Goal: Task Accomplishment & Management: Manage account settings

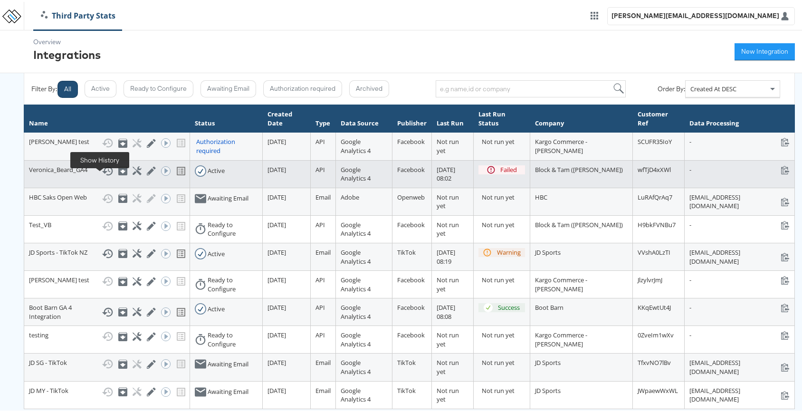
click at [102, 173] on icon at bounding box center [107, 168] width 11 height 9
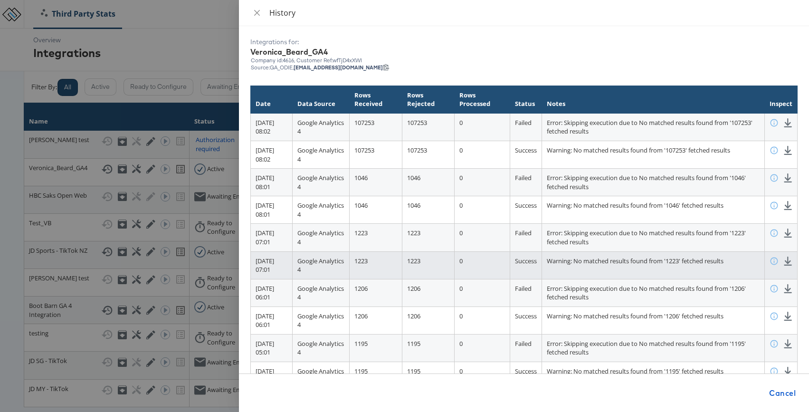
scroll to position [52, 0]
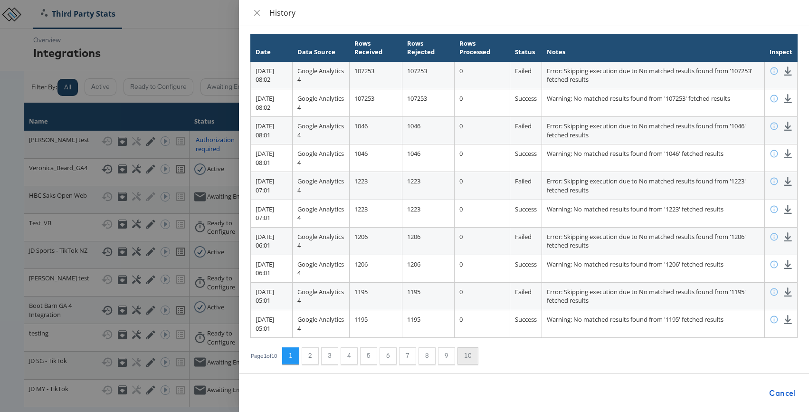
click at [468, 356] on button "10" at bounding box center [467, 355] width 21 height 17
click at [291, 360] on button "1" at bounding box center [293, 355] width 17 height 17
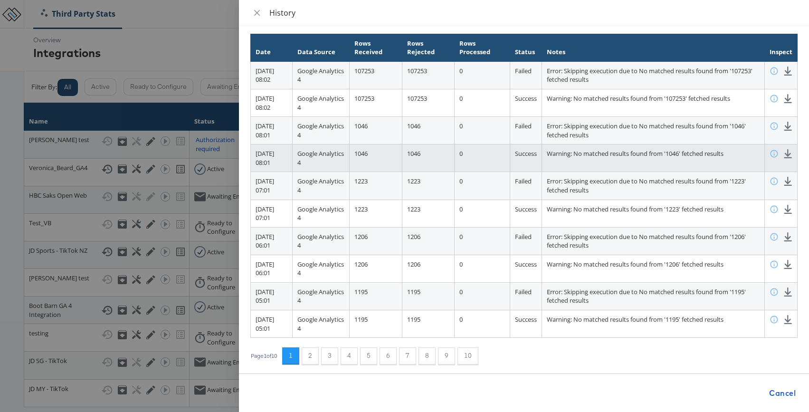
scroll to position [46, 0]
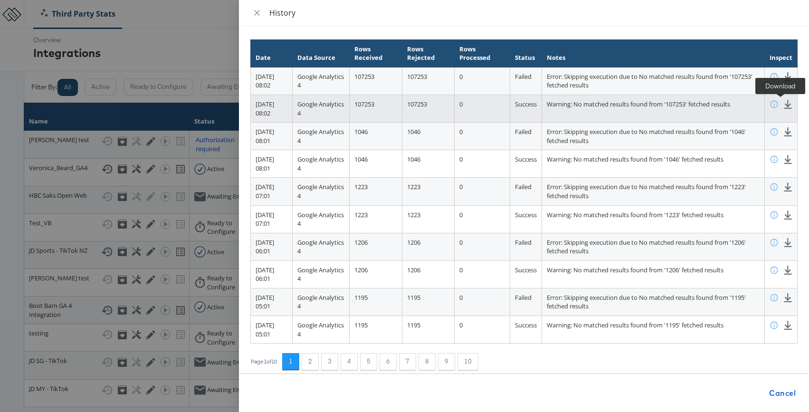
click at [784, 106] on icon at bounding box center [787, 104] width 9 height 9
click at [783, 101] on icon at bounding box center [787, 104] width 9 height 9
click at [783, 104] on icon at bounding box center [787, 104] width 9 height 9
click at [769, 106] on icon at bounding box center [773, 104] width 9 height 9
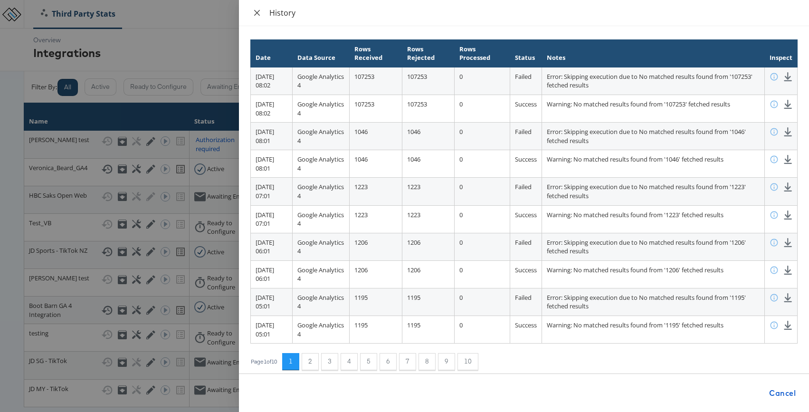
click at [256, 12] on icon "close" at bounding box center [257, 13] width 8 height 8
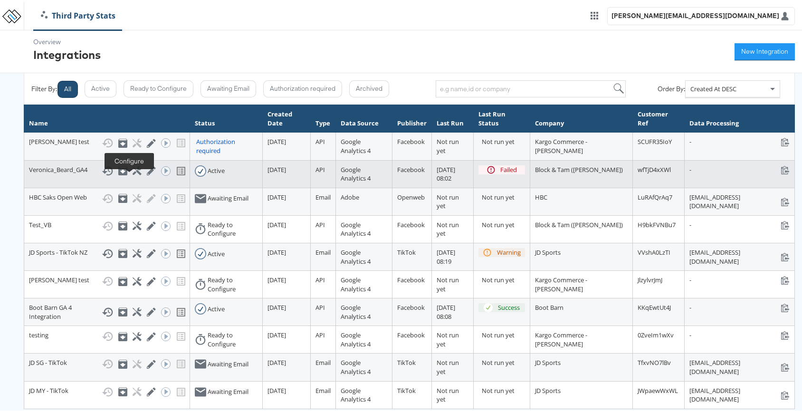
click at [133, 173] on icon at bounding box center [137, 168] width 9 height 9
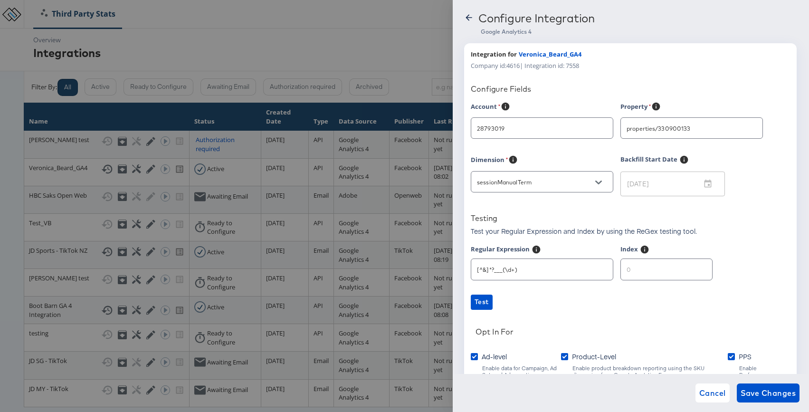
scroll to position [79, 0]
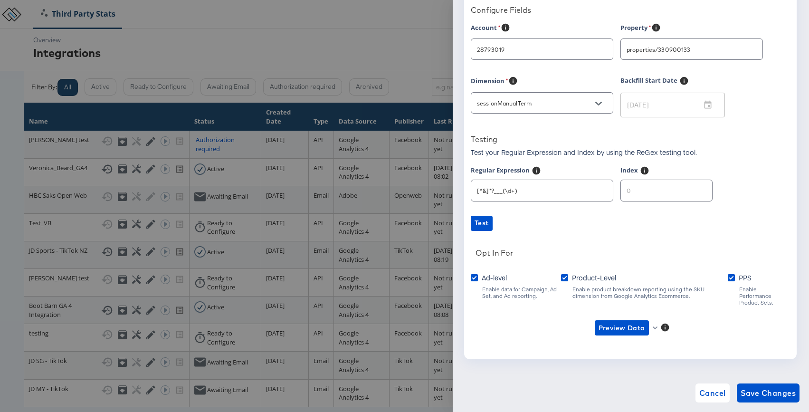
type input "Veronica Beard"
click at [650, 320] on span "Preview Data" at bounding box center [625, 327] width 61 height 15
click at [631, 357] on li "Product-level GA4 Data" at bounding box center [637, 356] width 93 height 16
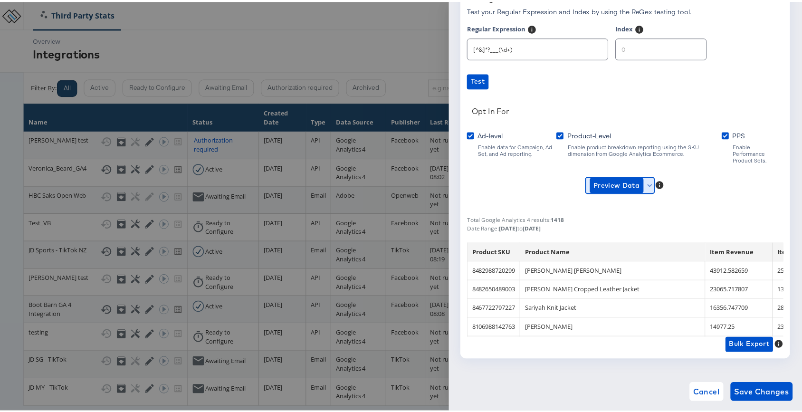
scroll to position [0, 0]
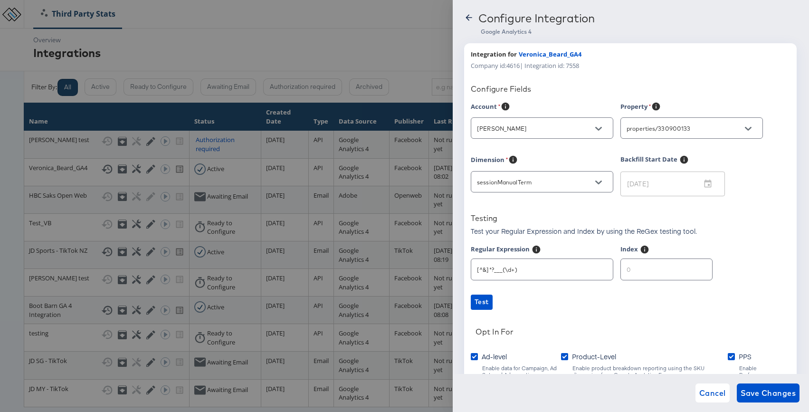
click at [473, 19] on icon at bounding box center [468, 17] width 9 height 9
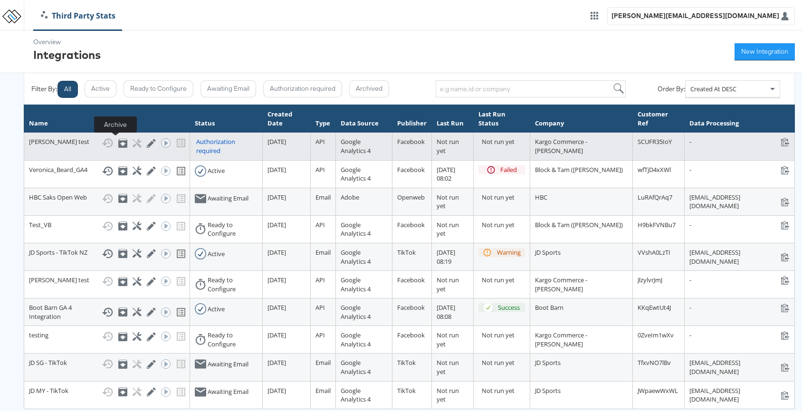
click at [118, 144] on icon at bounding box center [122, 141] width 9 height 9
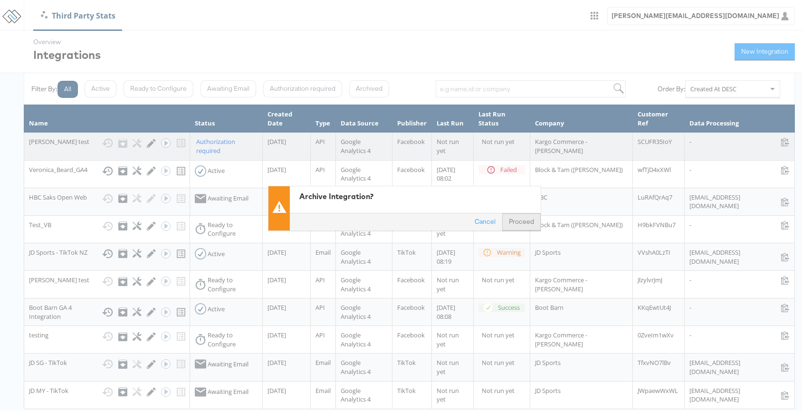
click at [515, 218] on button "Proceed" at bounding box center [521, 219] width 38 height 17
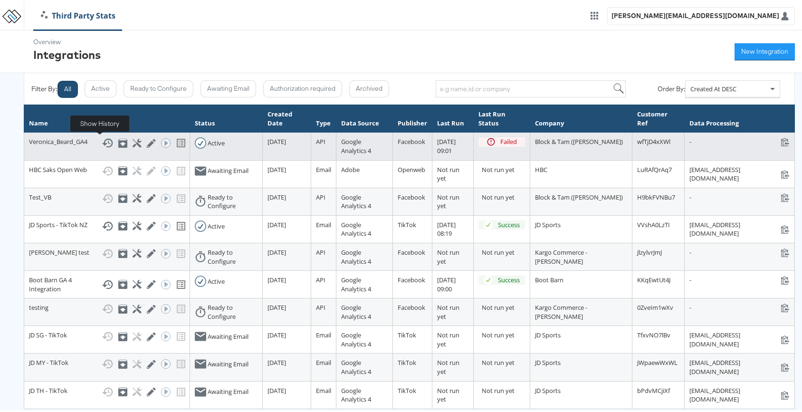
click at [102, 139] on icon at bounding box center [107, 140] width 11 height 11
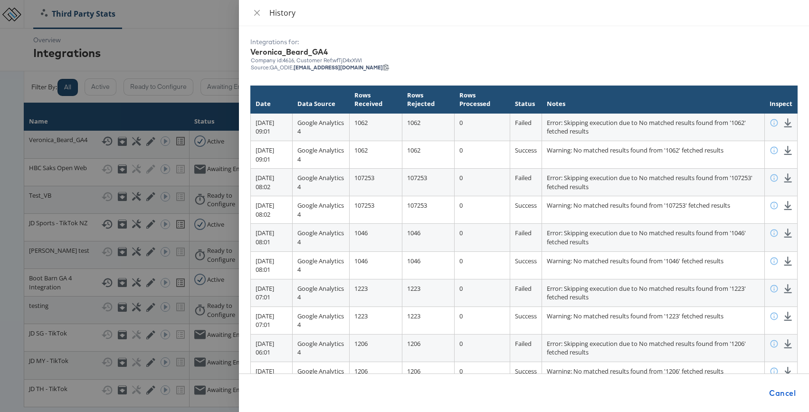
click at [201, 79] on div at bounding box center [404, 206] width 809 height 412
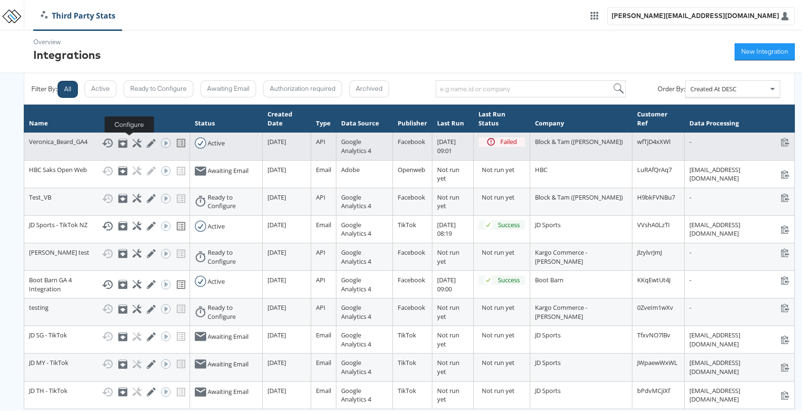
click at [133, 144] on icon at bounding box center [137, 141] width 9 height 9
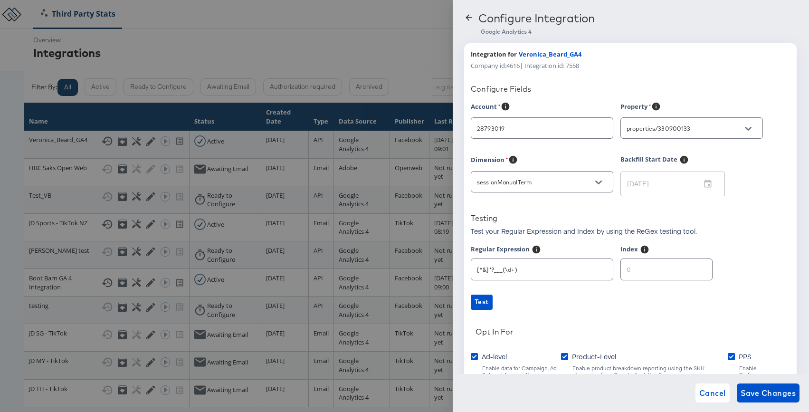
type input "Veronica Beard"
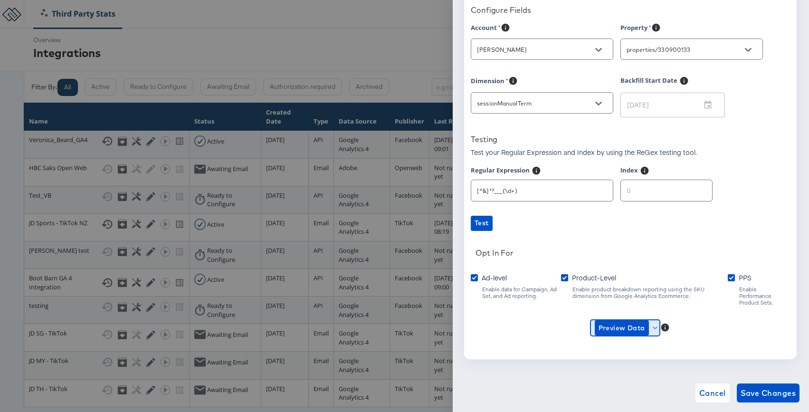
click at [654, 326] on span "Preview Data" at bounding box center [625, 327] width 61 height 15
click at [634, 353] on li "Product-level GA4 Data" at bounding box center [637, 356] width 93 height 16
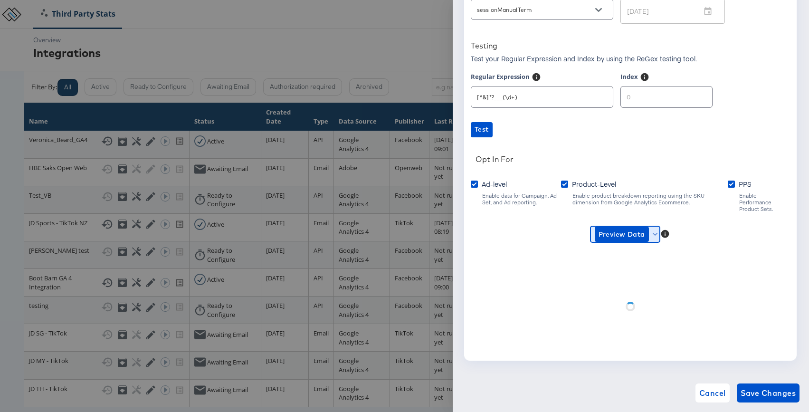
scroll to position [174, 0]
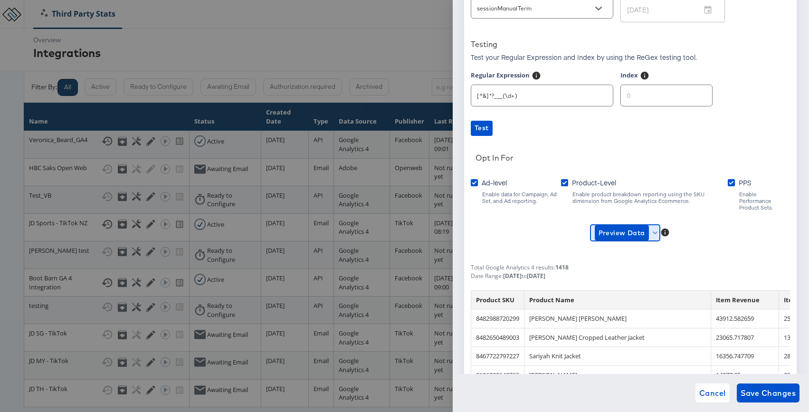
click at [652, 229] on span "Preview Data" at bounding box center [625, 232] width 61 height 15
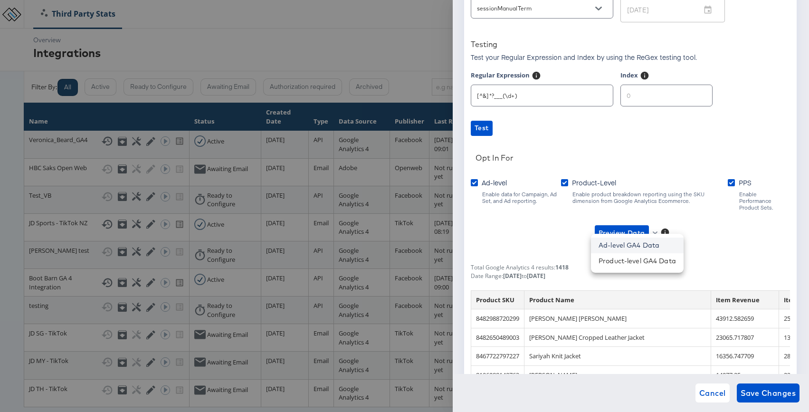
click at [648, 244] on li "Ad-level GA4 Data" at bounding box center [637, 245] width 93 height 16
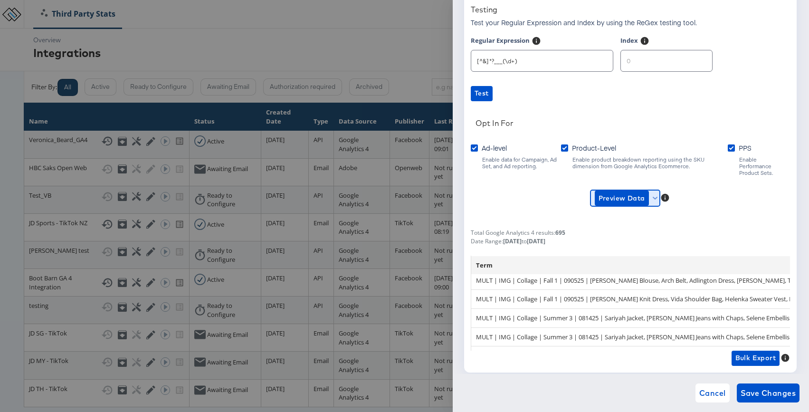
scroll to position [202, 0]
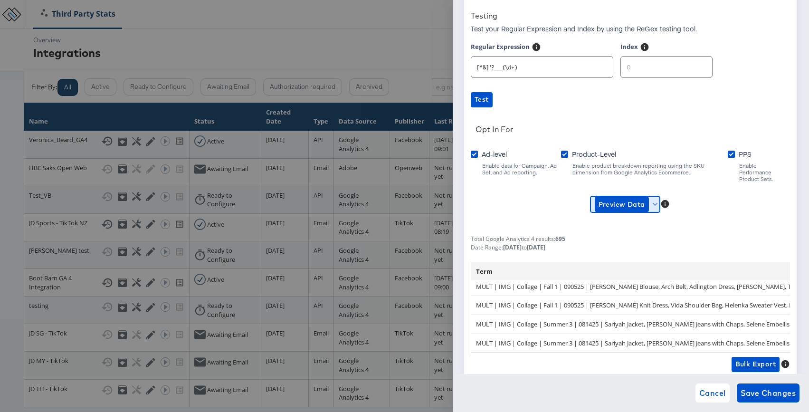
click at [654, 202] on icon "button" at bounding box center [655, 204] width 5 height 5
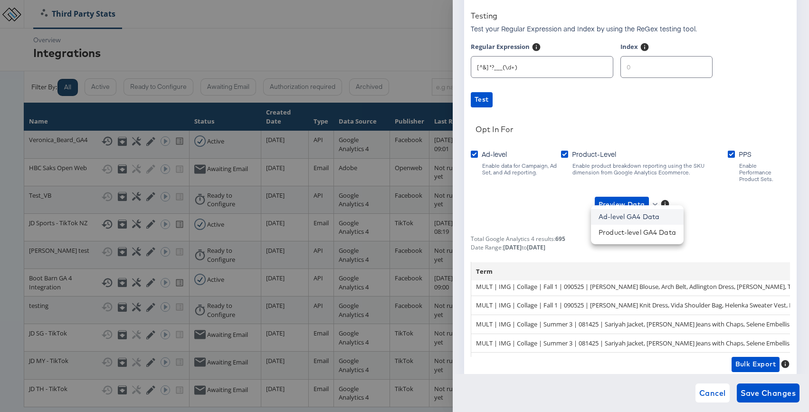
click at [647, 213] on li "Ad-level GA4 Data" at bounding box center [637, 217] width 93 height 16
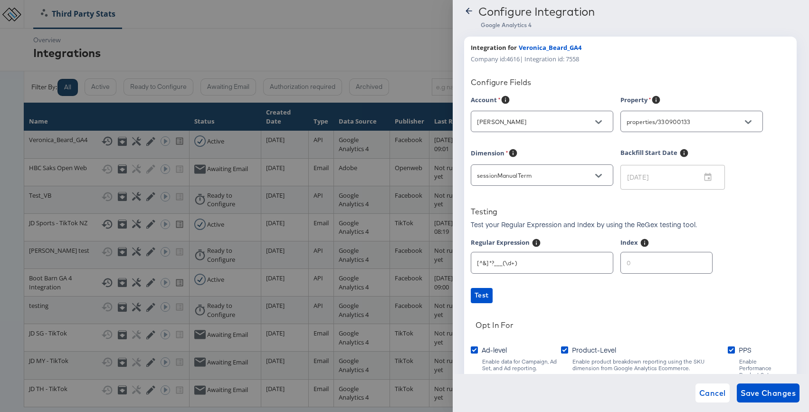
scroll to position [0, 0]
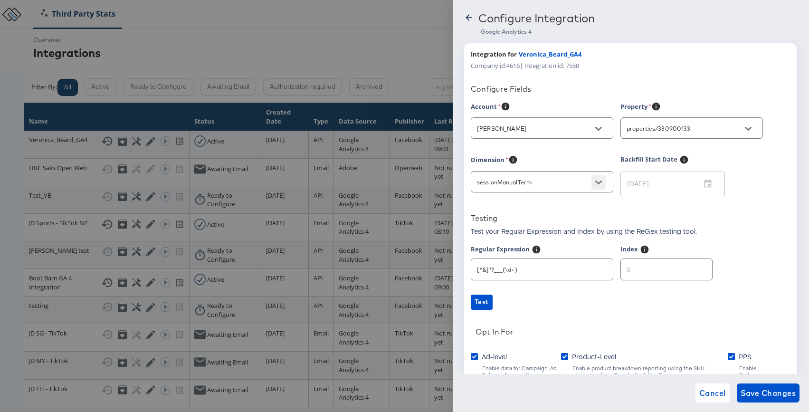
click at [597, 180] on icon "Open" at bounding box center [598, 182] width 7 height 7
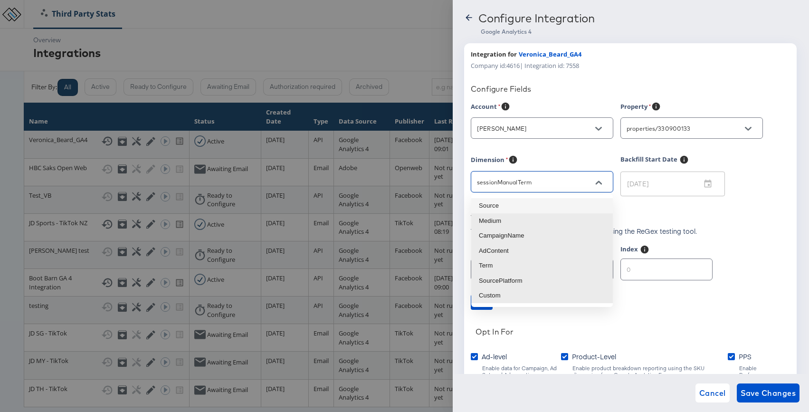
click at [584, 164] on div "Dimension" at bounding box center [546, 161] width 150 height 12
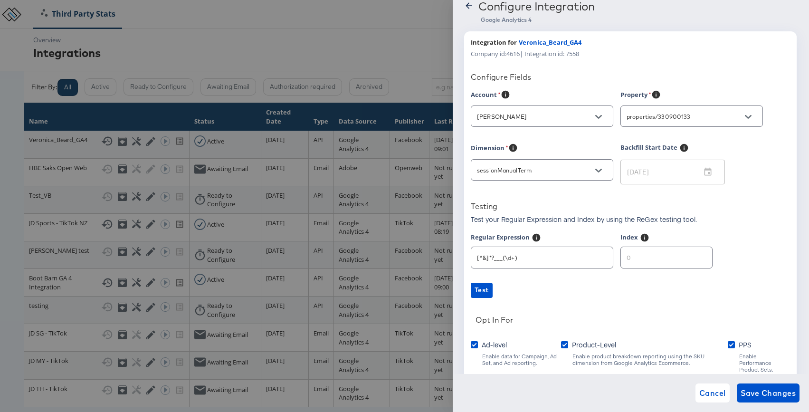
scroll to position [113, 0]
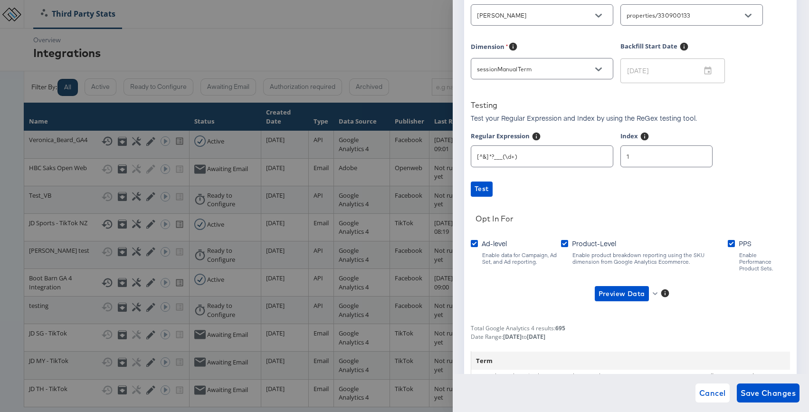
type input "1"
click at [692, 154] on input "1" at bounding box center [666, 152] width 91 height 20
click at [487, 188] on span "Test" at bounding box center [481, 189] width 14 height 12
click at [654, 289] on span "Preview Data" at bounding box center [625, 293] width 61 height 15
click at [639, 307] on li "Ad-level GA4 Data" at bounding box center [637, 306] width 93 height 16
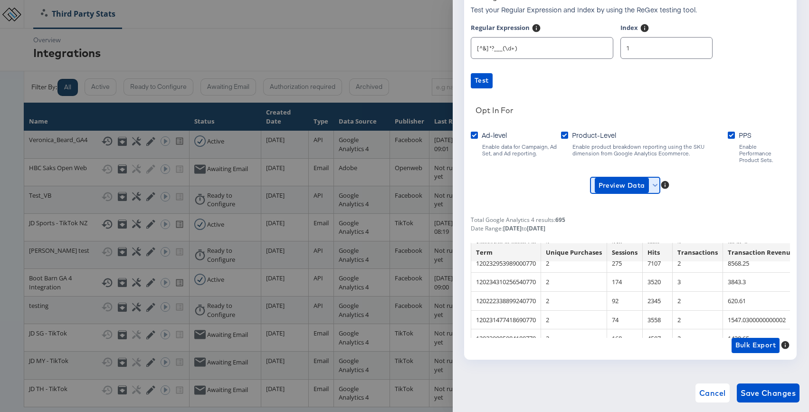
scroll to position [462, 0]
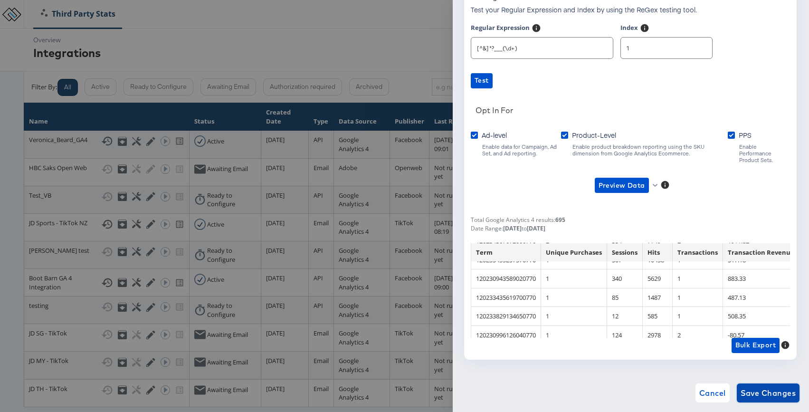
click at [781, 396] on span "Save Changes" at bounding box center [768, 392] width 56 height 13
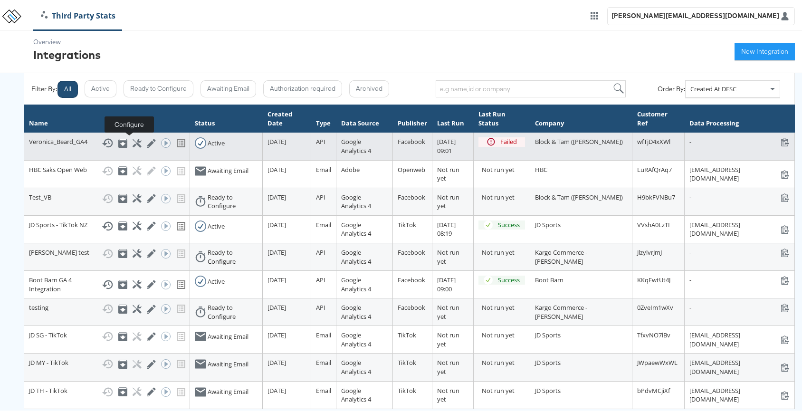
click at [133, 140] on icon at bounding box center [137, 141] width 9 height 9
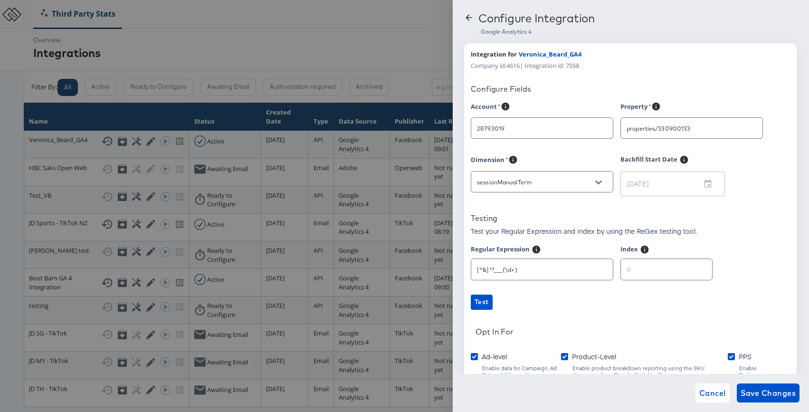
type input "Veronica Beard"
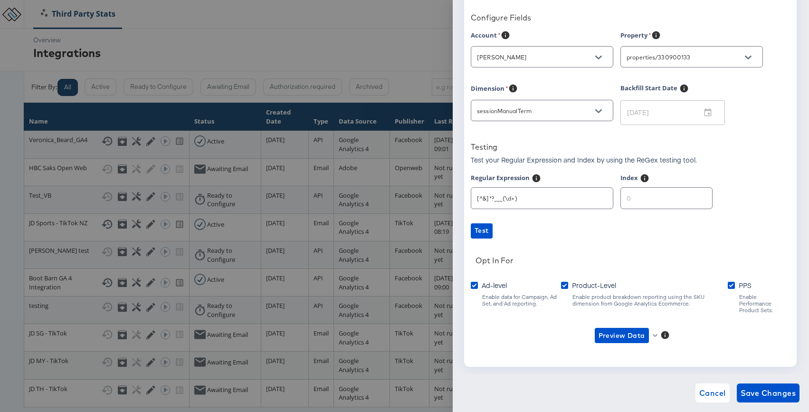
scroll to position [79, 0]
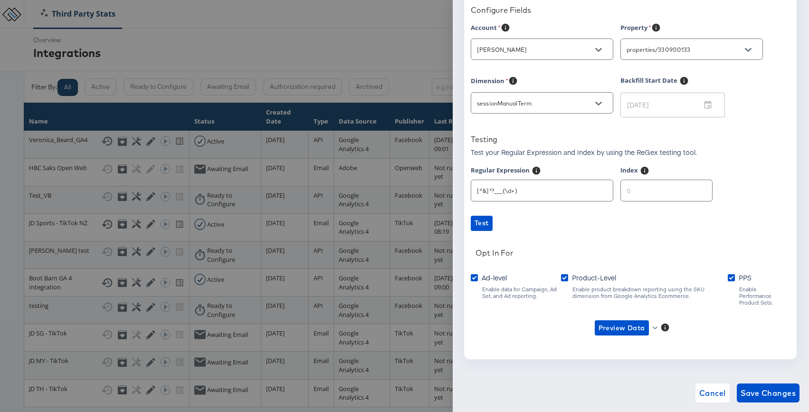
click at [616, 242] on div "Account Veronica Beard Property properties/330900133 Dimension sessionManualTer…" at bounding box center [630, 188] width 319 height 330
click at [649, 231] on div "Account Veronica Beard Property properties/330900133 Dimension sessionManualTer…" at bounding box center [630, 188] width 319 height 330
click at [638, 195] on input "number" at bounding box center [666, 186] width 91 height 20
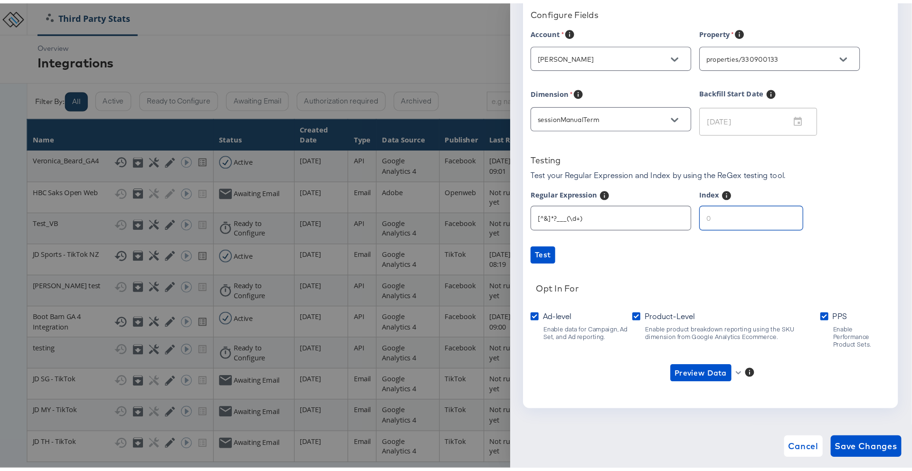
scroll to position [0, 0]
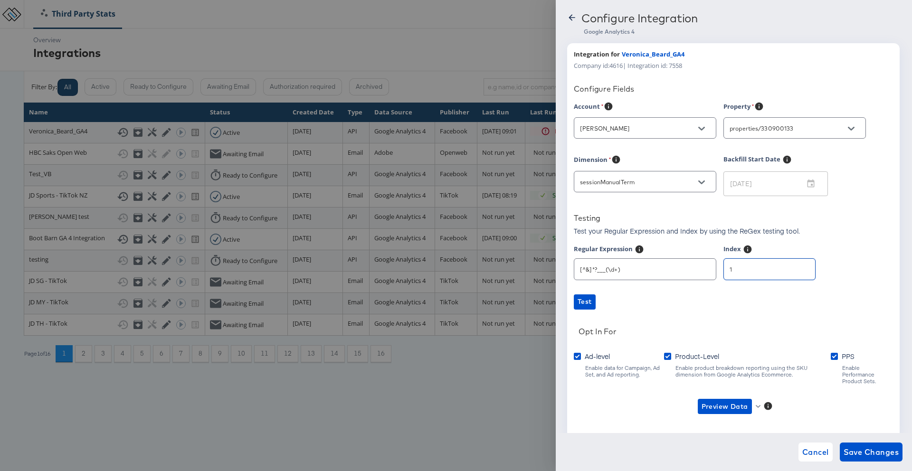
type input "1"
click at [795, 267] on input "1" at bounding box center [769, 265] width 91 height 20
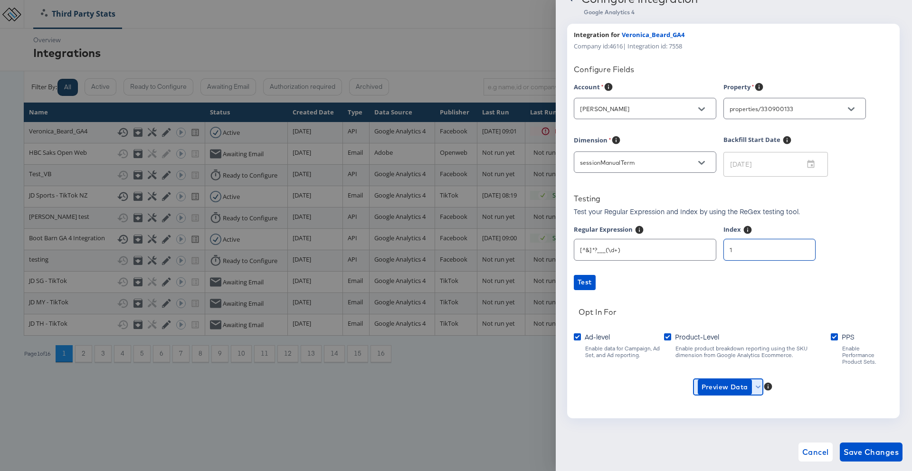
click at [756, 385] on icon "button" at bounding box center [758, 387] width 5 height 5
click at [745, 402] on li "Ad-level GA4 Data" at bounding box center [740, 400] width 93 height 16
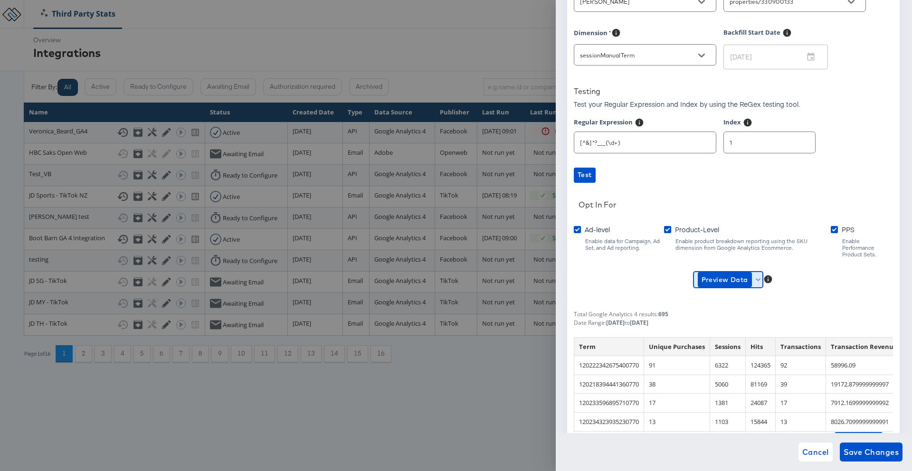
scroll to position [150, 0]
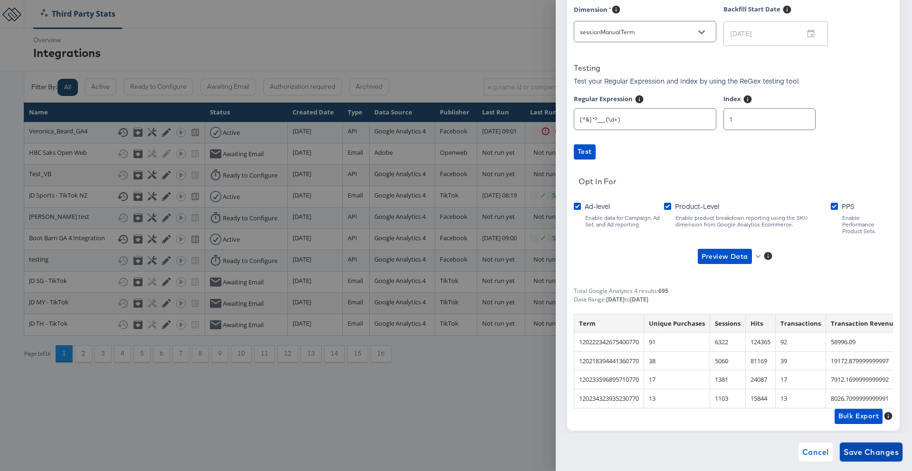
click at [808, 411] on span "Save Changes" at bounding box center [872, 452] width 56 height 13
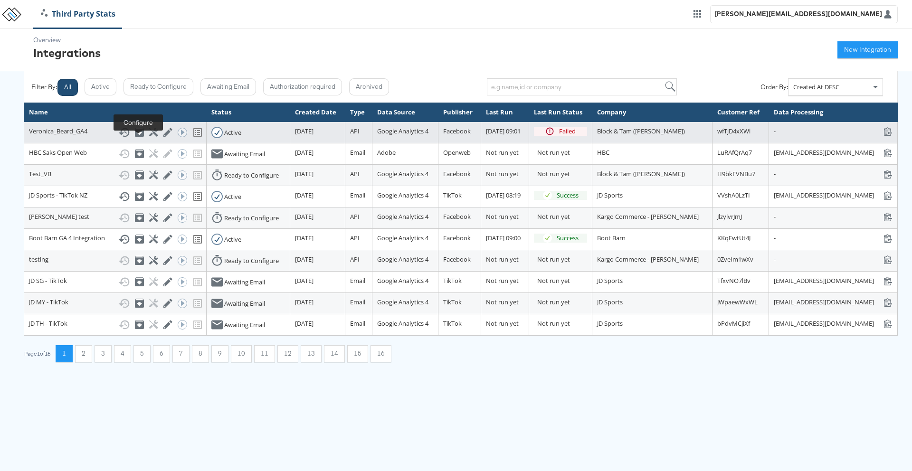
click at [149, 137] on icon at bounding box center [153, 132] width 9 height 9
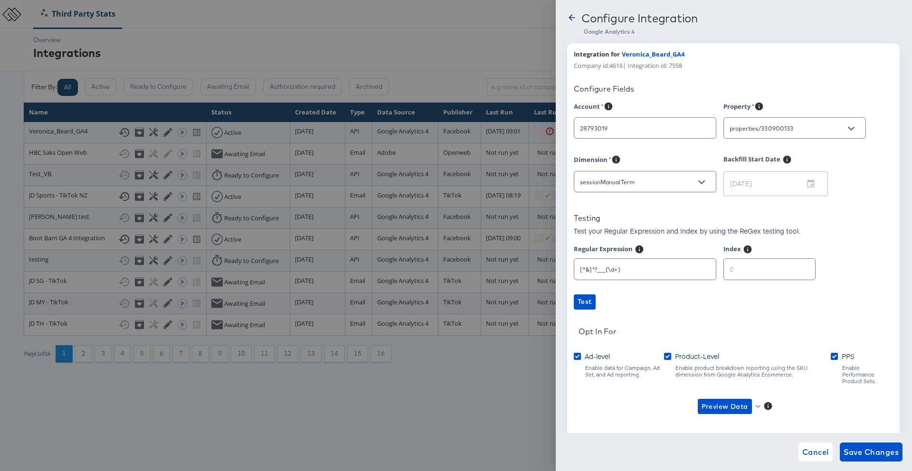
type input "Veronica Beard"
click at [698, 272] on div "Regular Expression [^&]*?___(\d+) Index" at bounding box center [733, 267] width 319 height 45
drag, startPoint x: 725, startPoint y: 267, endPoint x: 750, endPoint y: 271, distance: 25.1
click at [750, 271] on input "number" at bounding box center [769, 265] width 91 height 20
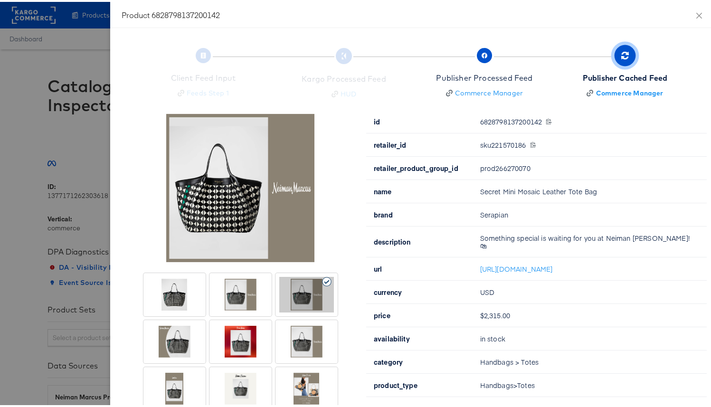
scroll to position [19, 0]
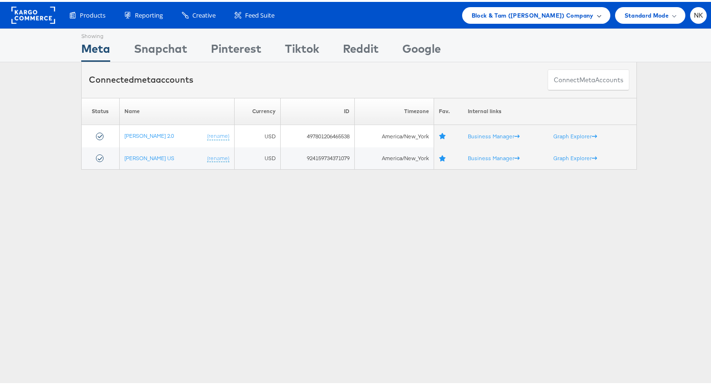
click at [542, 19] on div "Block & Tam ([PERSON_NAME]) Company" at bounding box center [536, 13] width 148 height 17
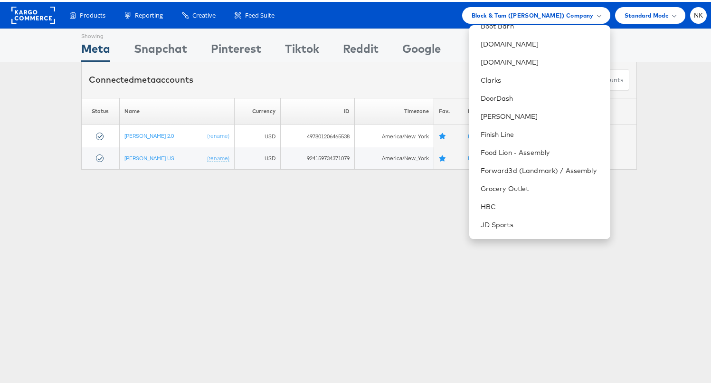
scroll to position [312, 0]
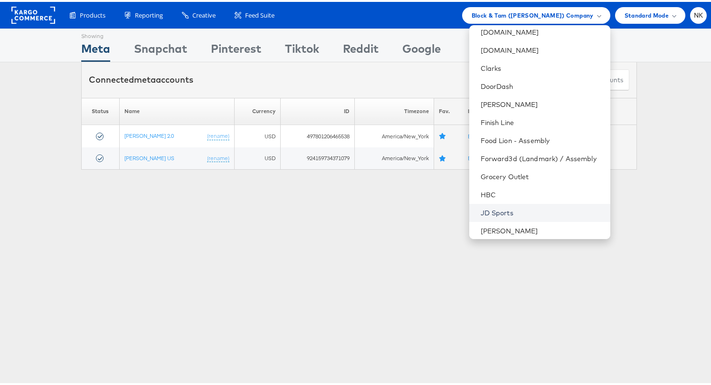
click at [490, 214] on link "JD Sports" at bounding box center [542, 210] width 122 height 9
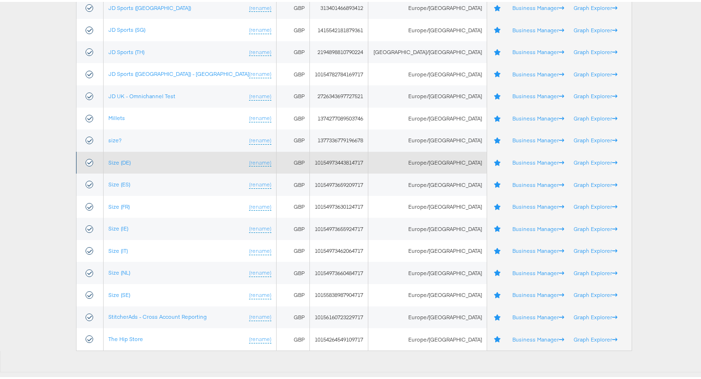
scroll to position [478, 0]
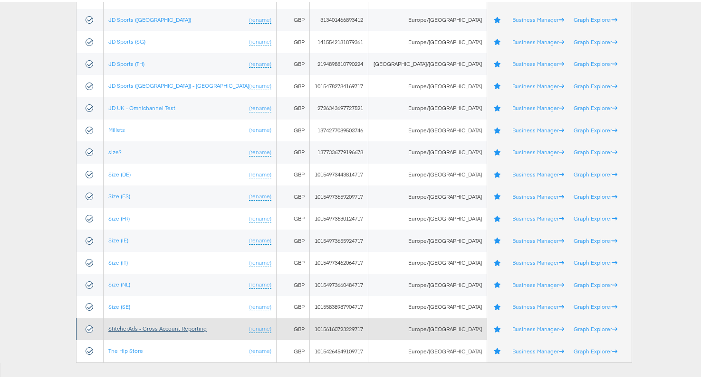
click at [198, 327] on link "StitcherAds - Cross Account Reporting" at bounding box center [157, 326] width 98 height 7
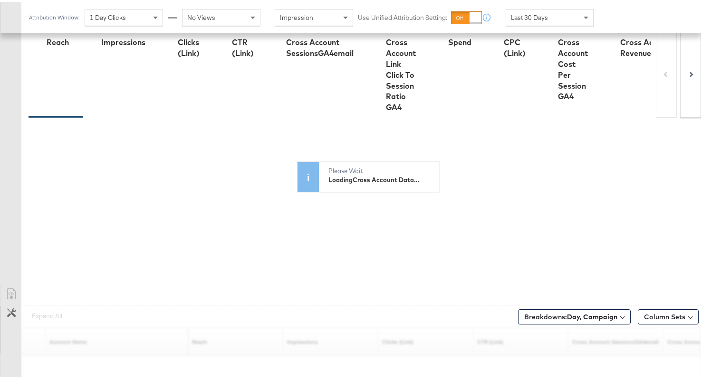
scroll to position [55, 0]
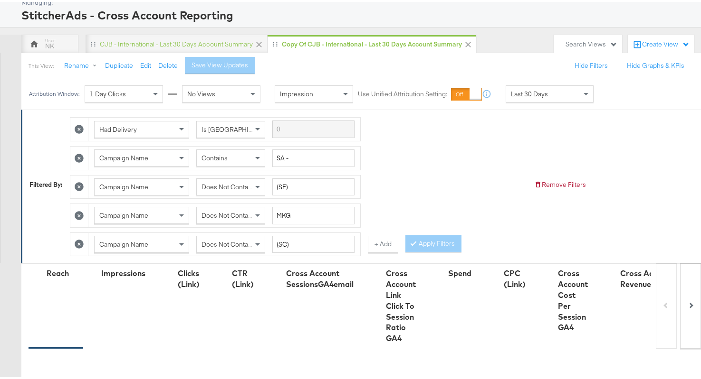
click at [544, 93] on span "Last 30 Days" at bounding box center [529, 92] width 37 height 9
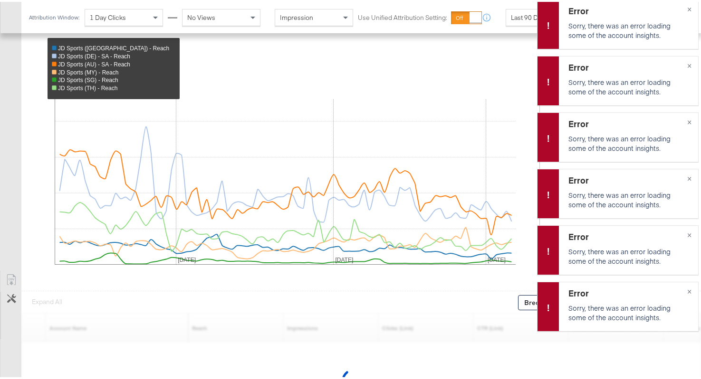
scroll to position [450, 0]
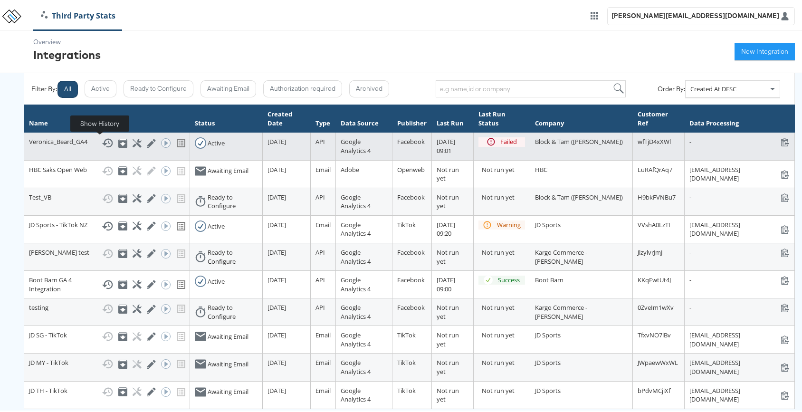
click at [102, 143] on icon at bounding box center [107, 140] width 11 height 11
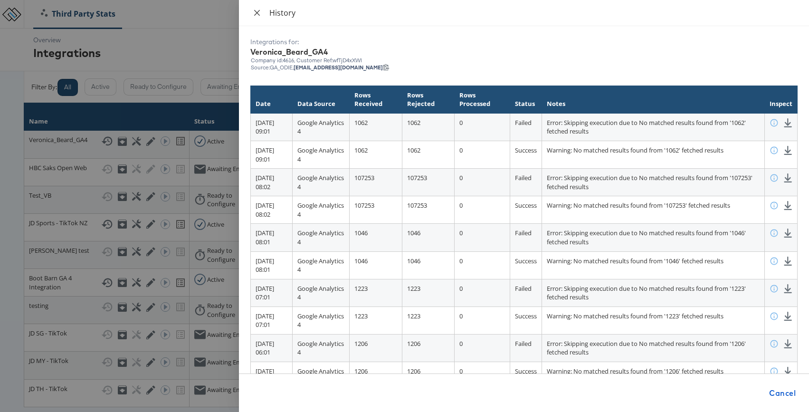
click at [256, 15] on icon "close" at bounding box center [257, 13] width 8 height 8
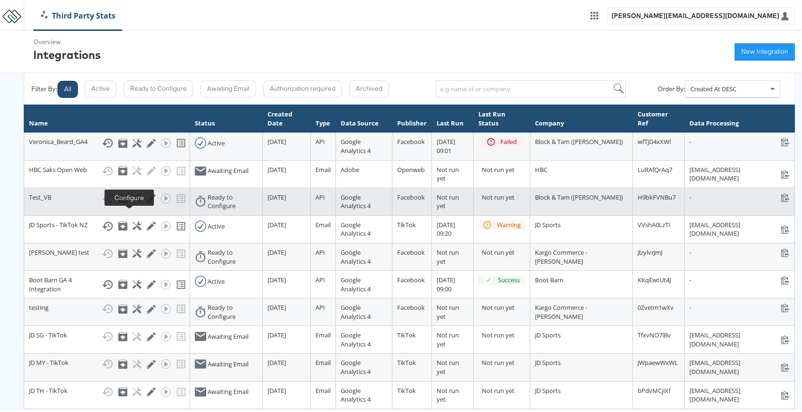
scroll to position [98, 0]
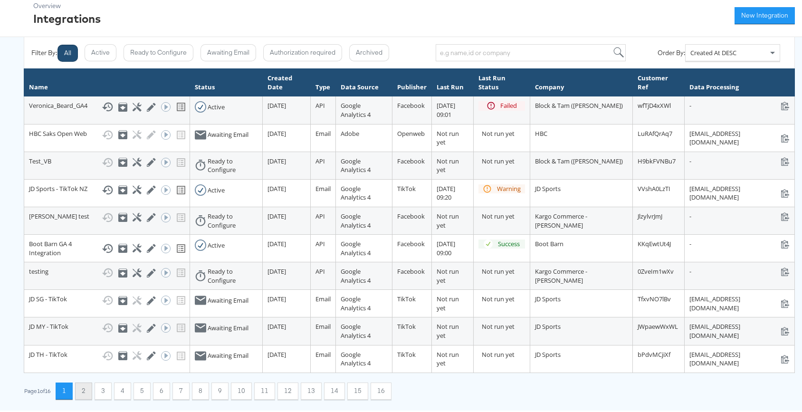
click at [88, 389] on button "2" at bounding box center [83, 388] width 17 height 17
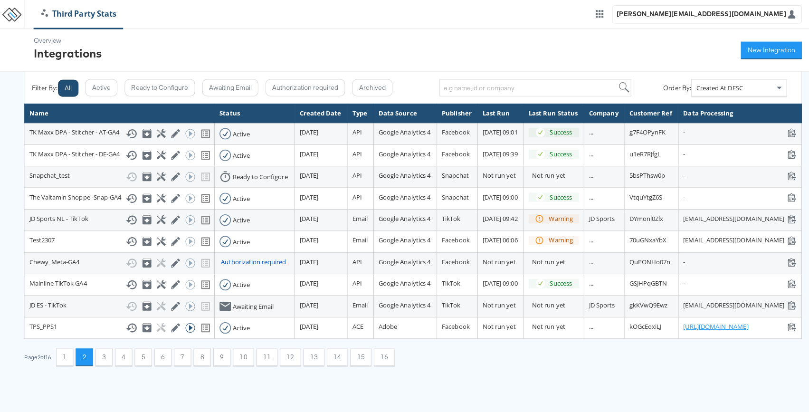
scroll to position [36, 0]
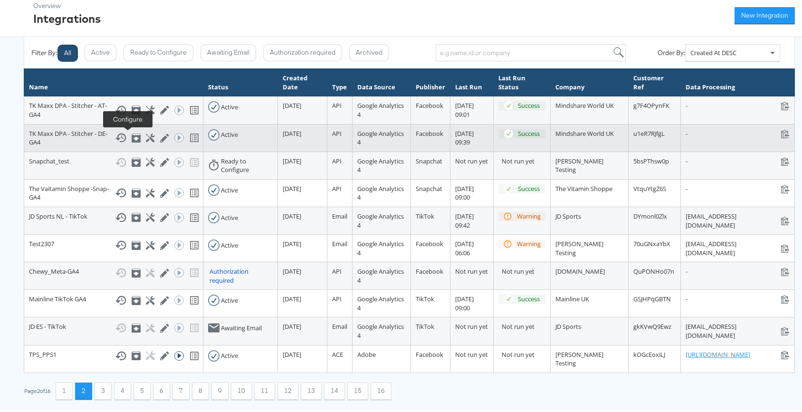
click at [146, 137] on icon at bounding box center [150, 136] width 9 height 9
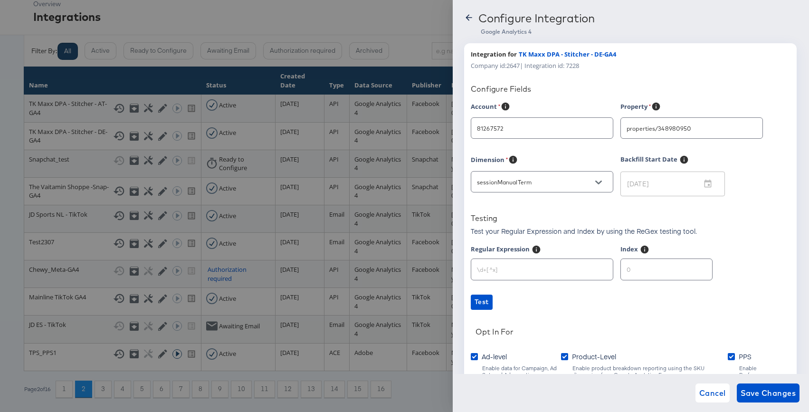
type input "TK Maxx (Hybris)"
click at [468, 20] on icon at bounding box center [468, 17] width 9 height 9
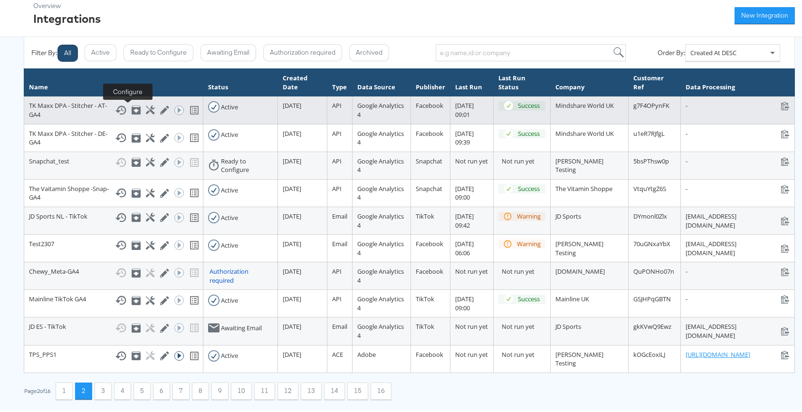
click at [146, 111] on icon at bounding box center [150, 108] width 9 height 9
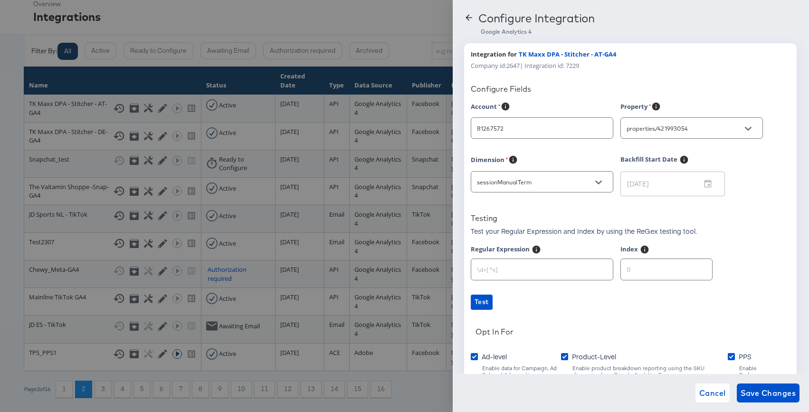
type input "TK Maxx (Hybris)"
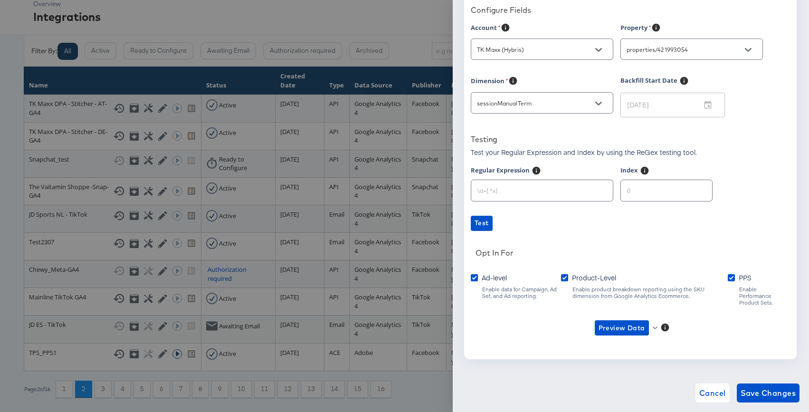
click at [371, 106] on div at bounding box center [404, 206] width 809 height 412
click at [715, 387] on span "Cancel" at bounding box center [712, 392] width 27 height 13
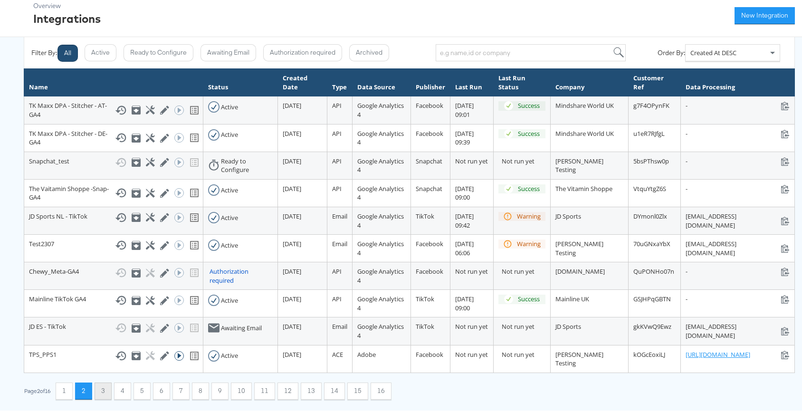
click at [112, 385] on button "3" at bounding box center [103, 388] width 17 height 17
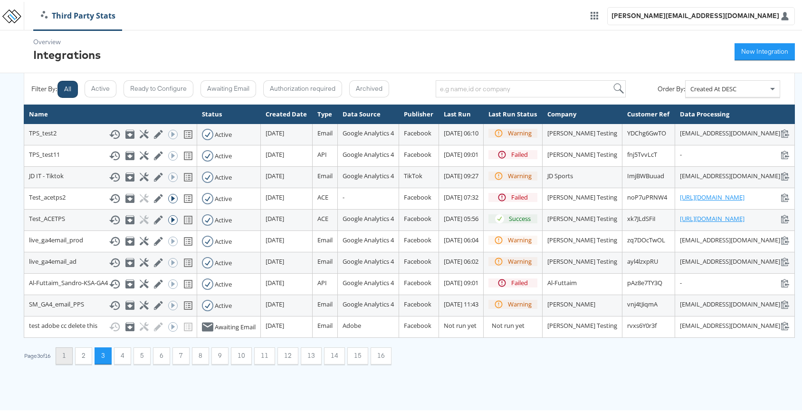
click at [61, 362] on button "1" at bounding box center [64, 353] width 17 height 17
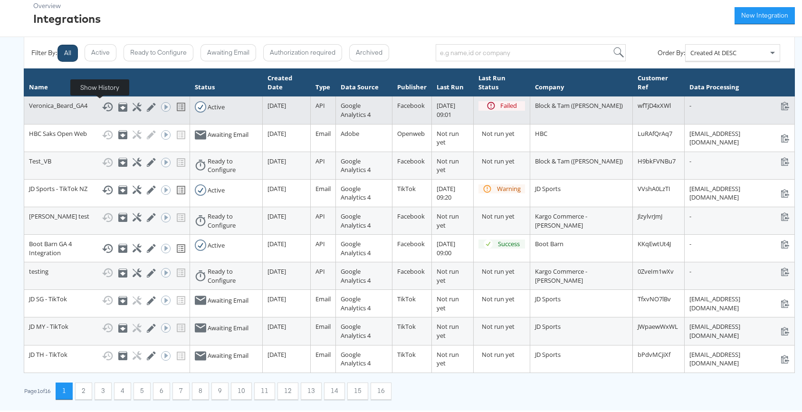
click at [102, 107] on icon at bounding box center [107, 105] width 11 height 9
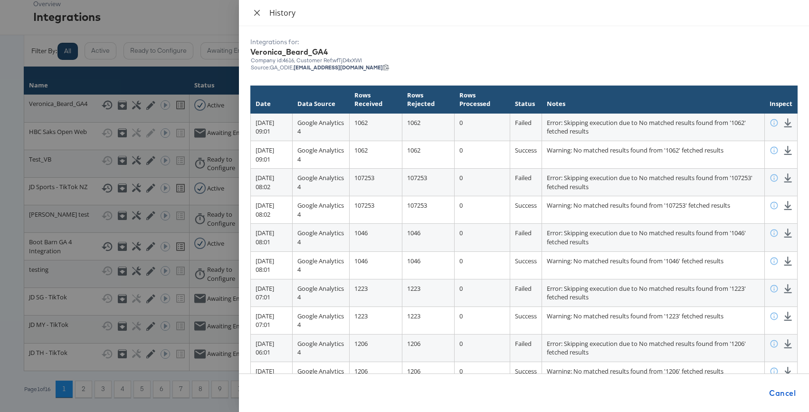
click at [263, 15] on button "Close" at bounding box center [256, 13] width 13 height 9
